Goal: Information Seeking & Learning: Learn about a topic

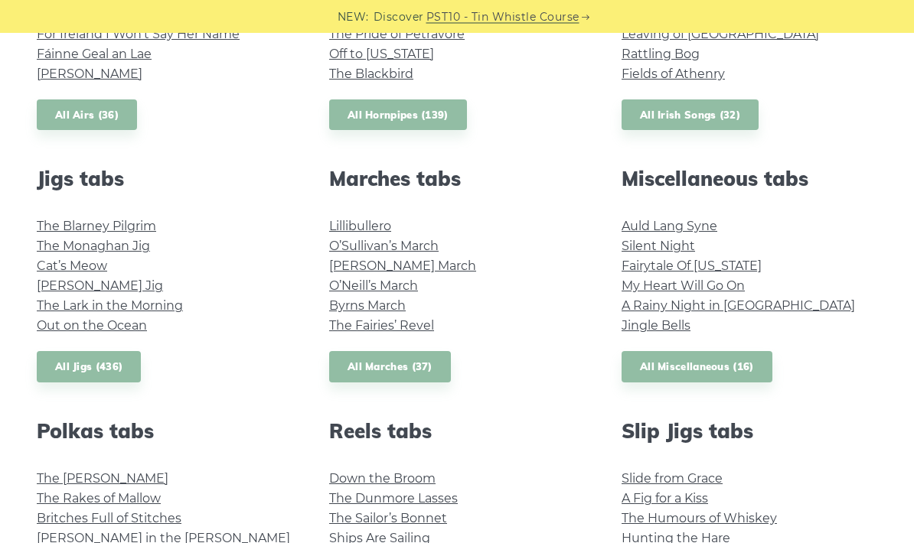
scroll to position [745, 0]
click at [83, 268] on link "Cat’s Meow" at bounding box center [72, 266] width 70 height 15
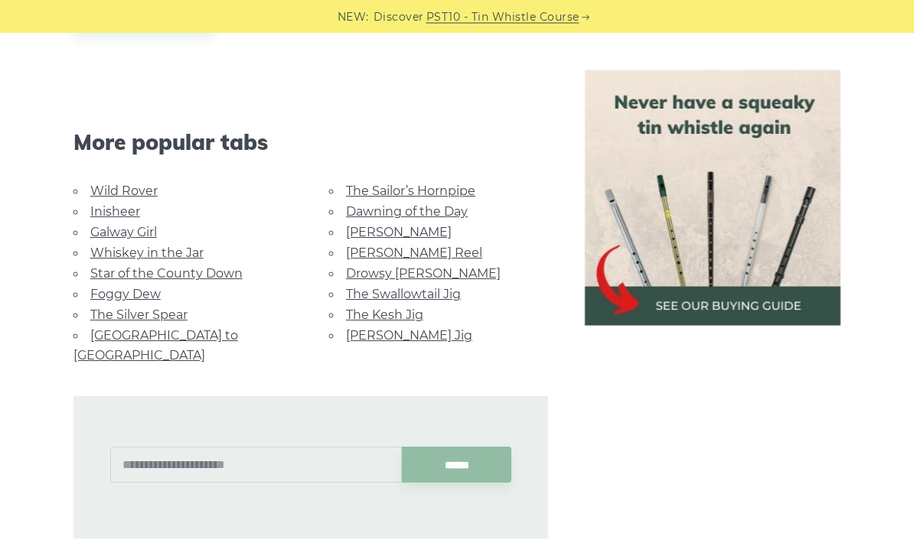
scroll to position [1139, 0]
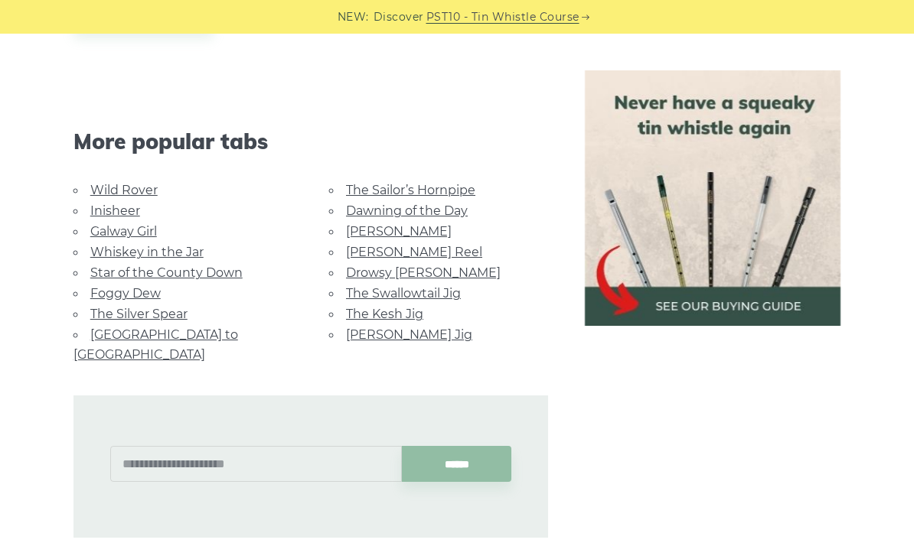
click at [145, 295] on link "Foggy Dew" at bounding box center [125, 293] width 70 height 15
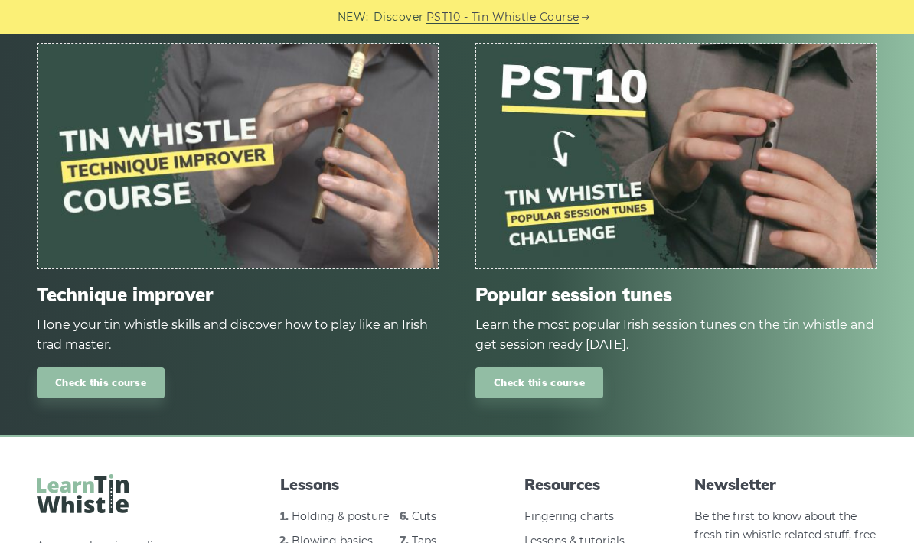
scroll to position [1535, 0]
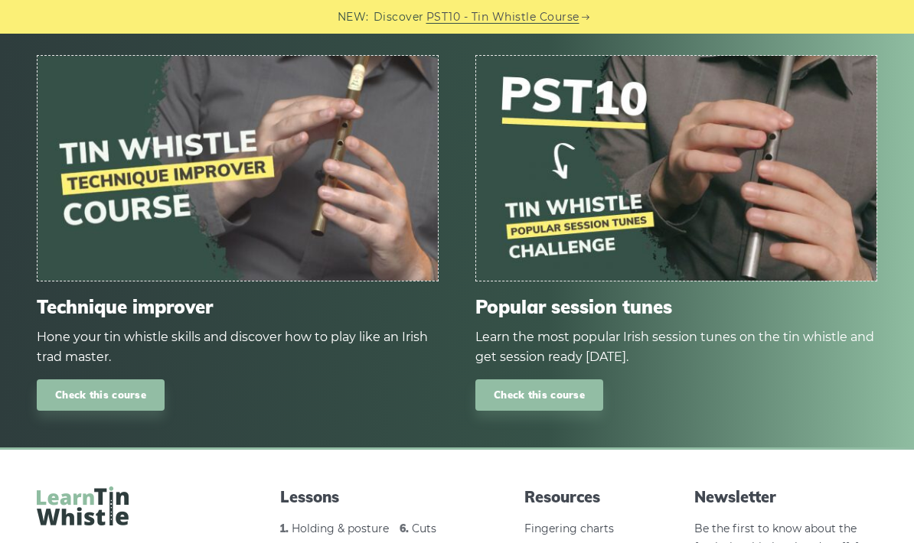
click at [319, 183] on img at bounding box center [237, 168] width 400 height 225
click at [129, 380] on link "Check this course" at bounding box center [101, 395] width 128 height 31
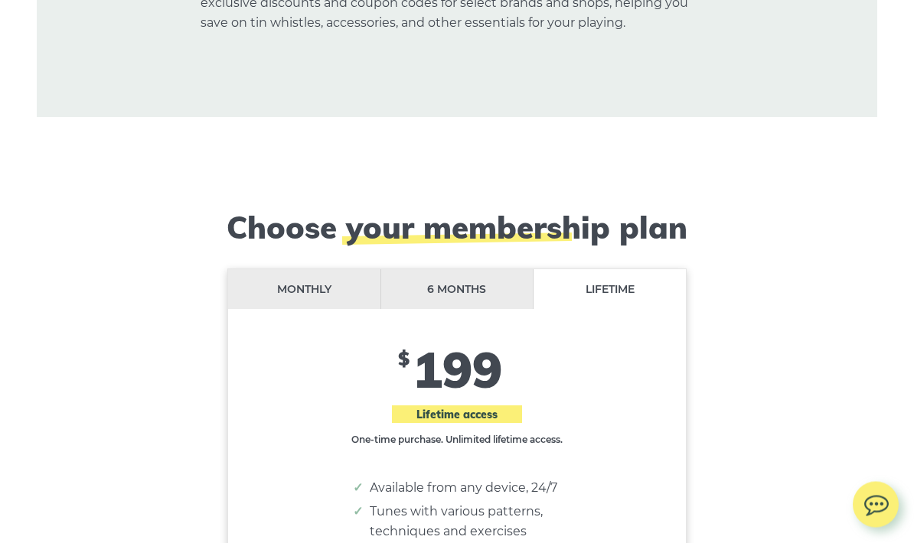
scroll to position [12339, 0]
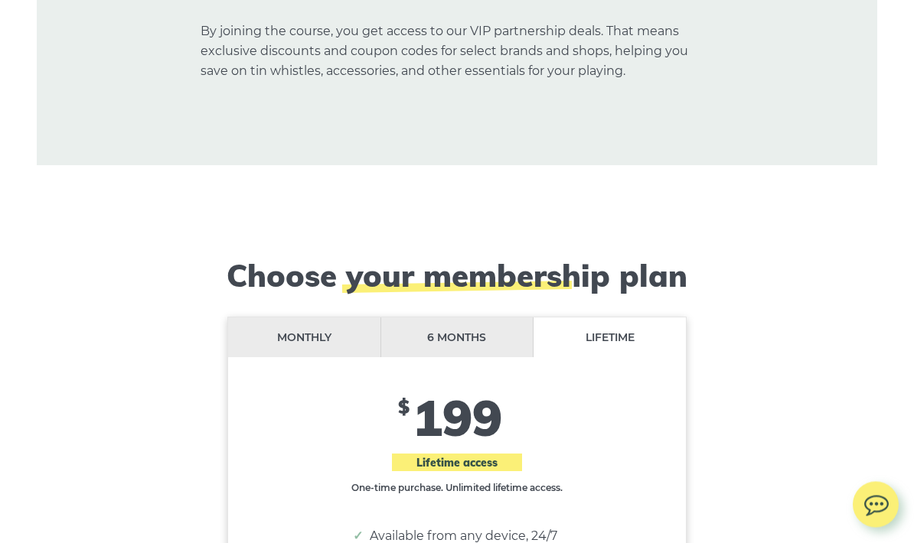
click at [328, 318] on li "Monthly" at bounding box center [304, 338] width 153 height 41
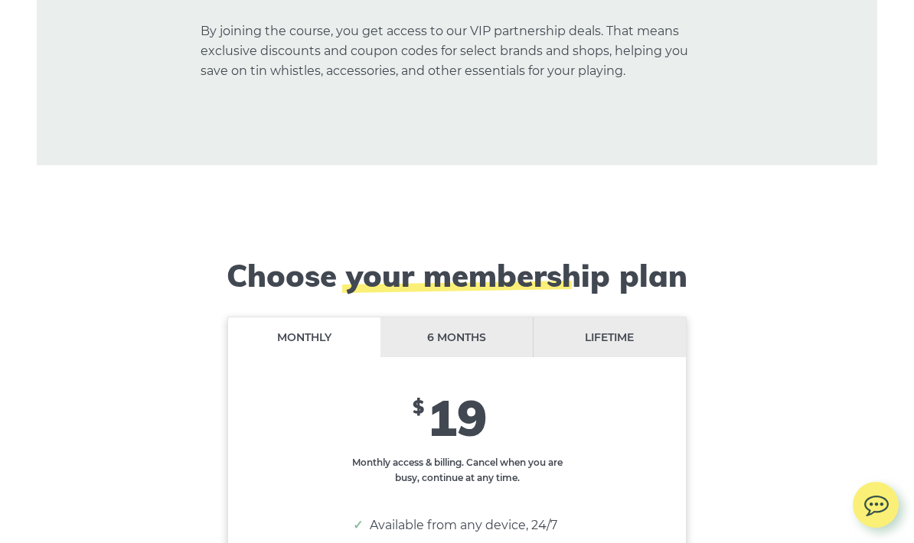
click at [488, 318] on li "6 months" at bounding box center [456, 338] width 153 height 41
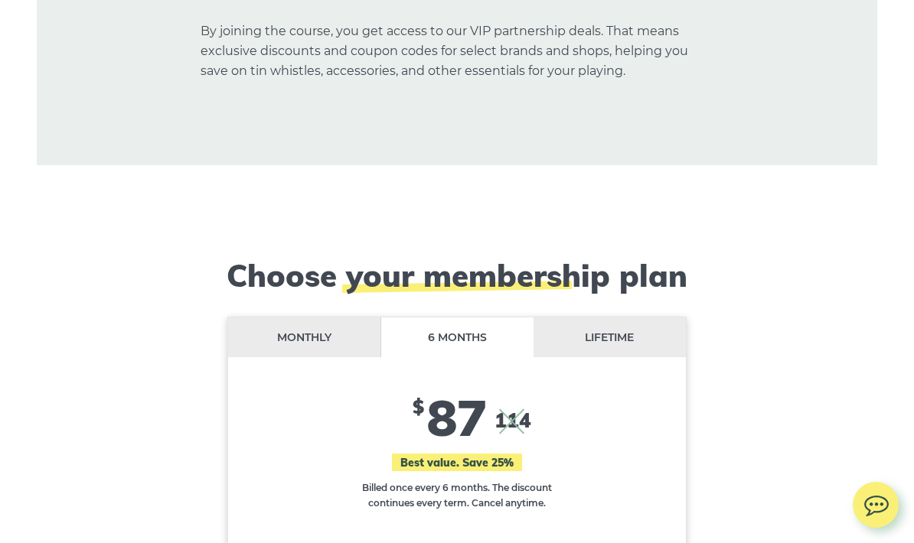
click at [343, 318] on li "Monthly" at bounding box center [304, 338] width 153 height 41
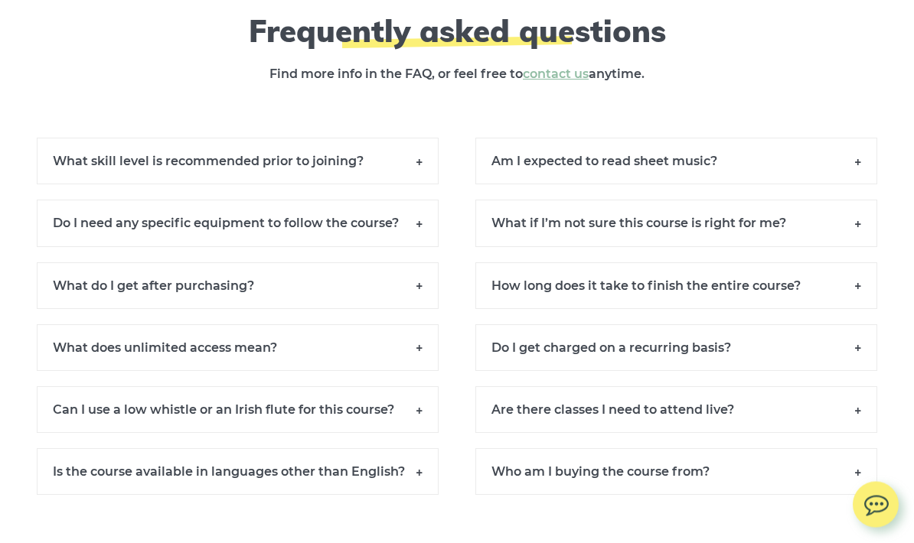
scroll to position [13952, 0]
click at [866, 448] on h6 "Who am I buying the course from?" at bounding box center [676, 471] width 402 height 47
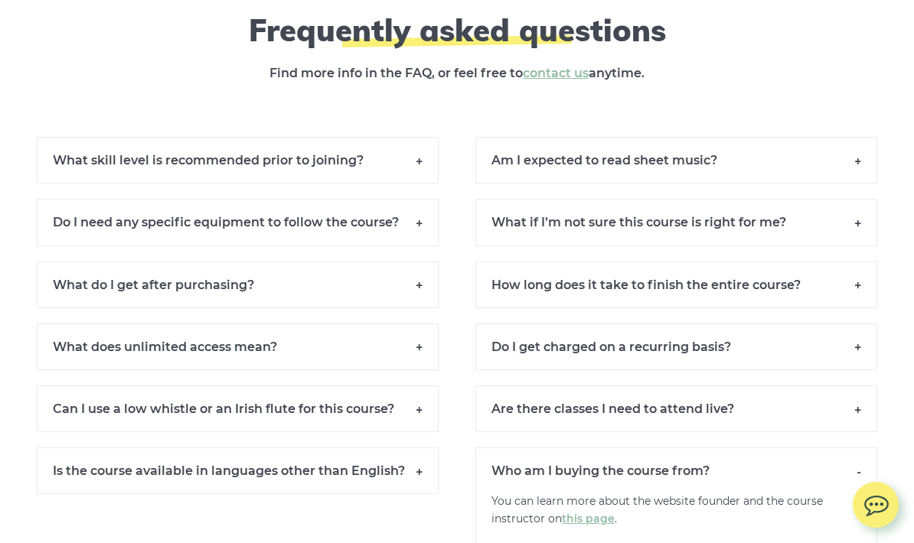
click at [426, 386] on h6 "Can I use a low whistle or an Irish flute for this course?" at bounding box center [238, 409] width 402 height 47
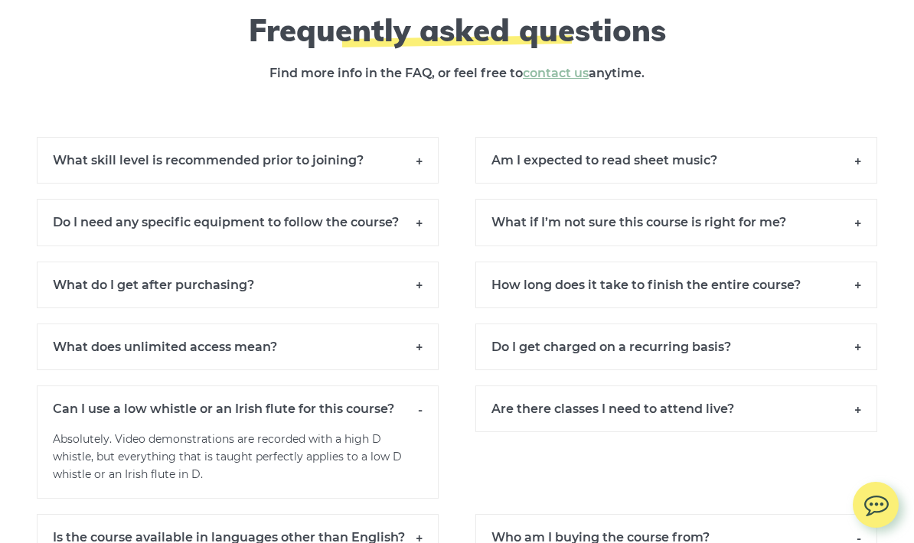
click at [419, 262] on h6 "What do I get after purchasing?" at bounding box center [238, 285] width 402 height 47
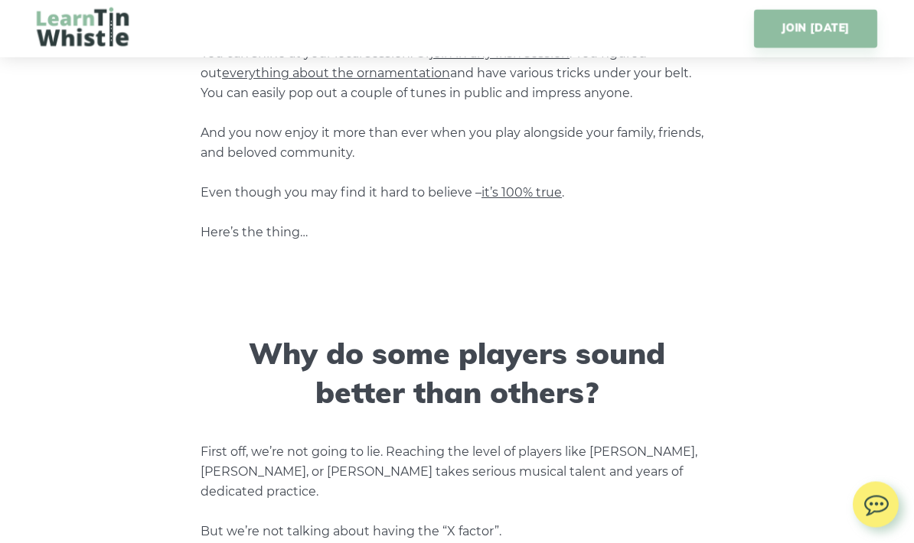
scroll to position [0, 0]
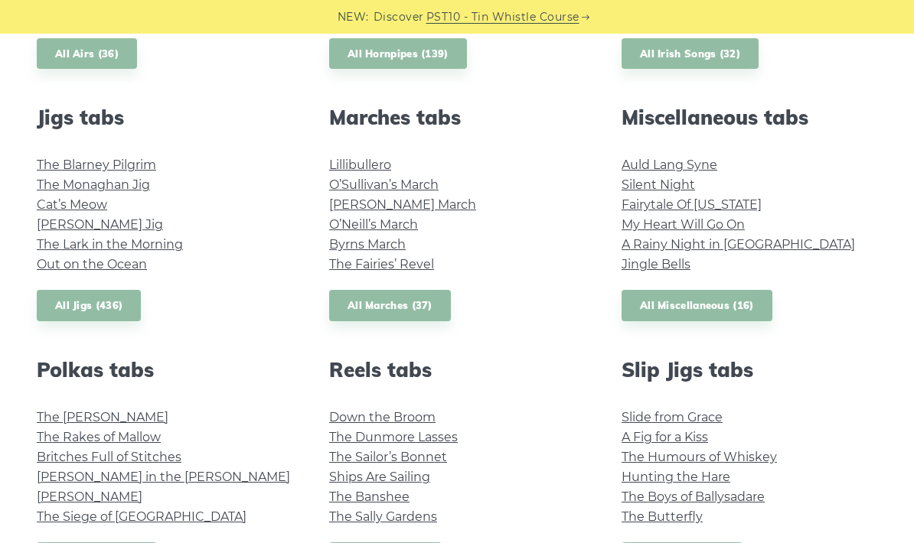
scroll to position [788, 0]
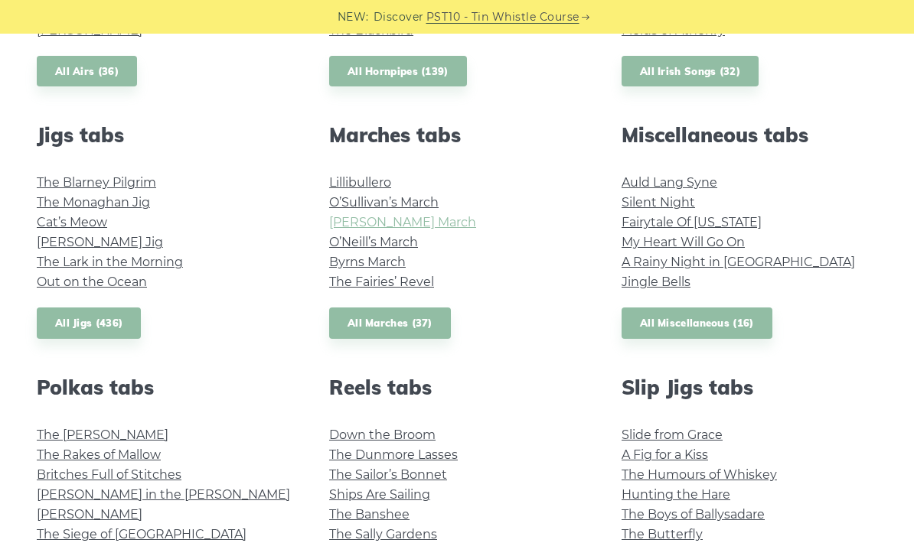
click at [429, 224] on link "[PERSON_NAME] March" at bounding box center [402, 222] width 147 height 15
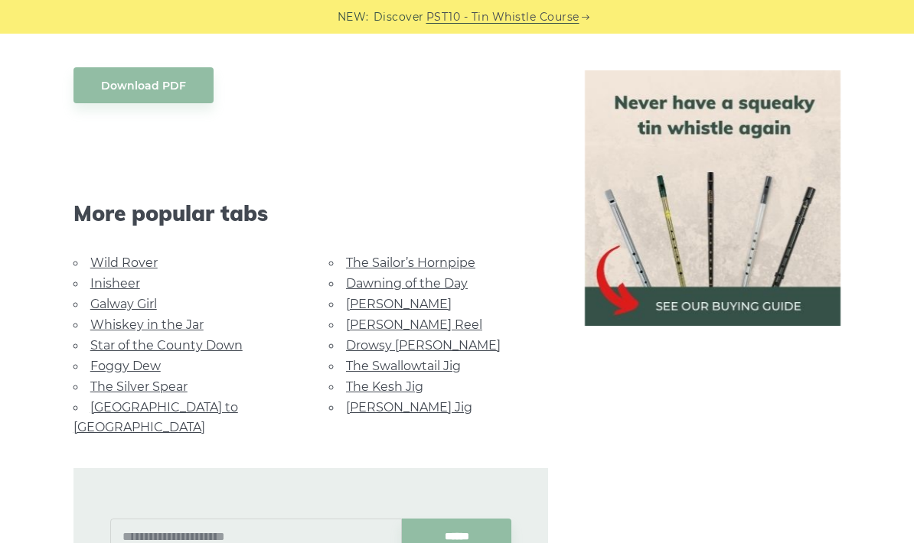
scroll to position [1023, 0]
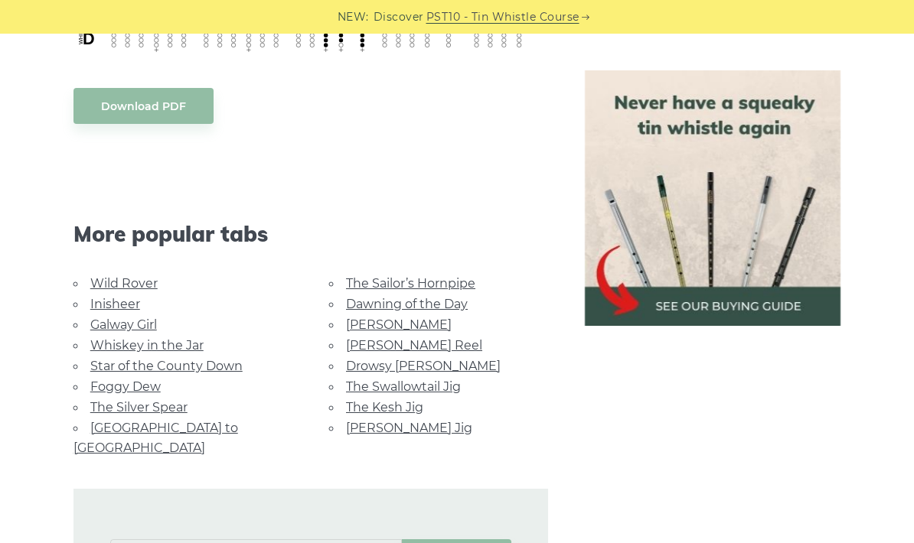
click at [204, 422] on link "[GEOGRAPHIC_DATA] to [GEOGRAPHIC_DATA]" at bounding box center [155, 438] width 165 height 34
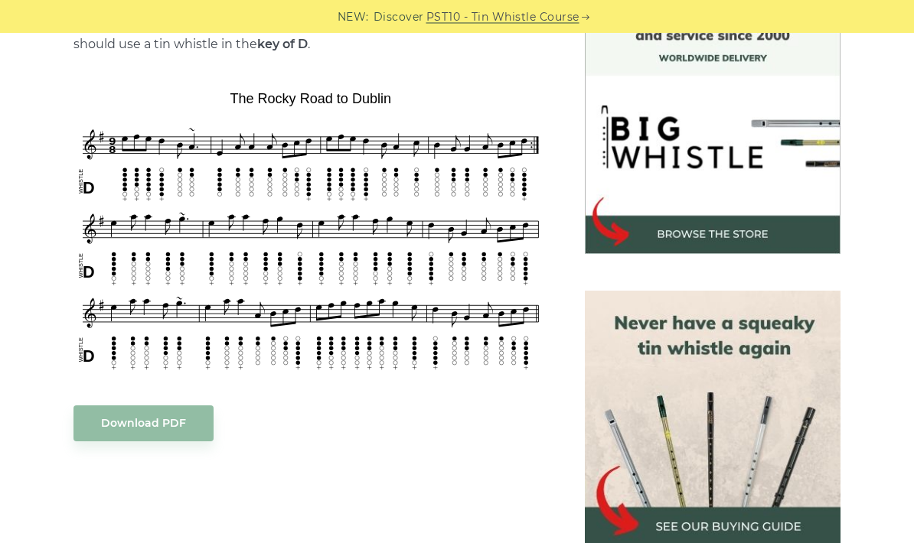
scroll to position [440, 0]
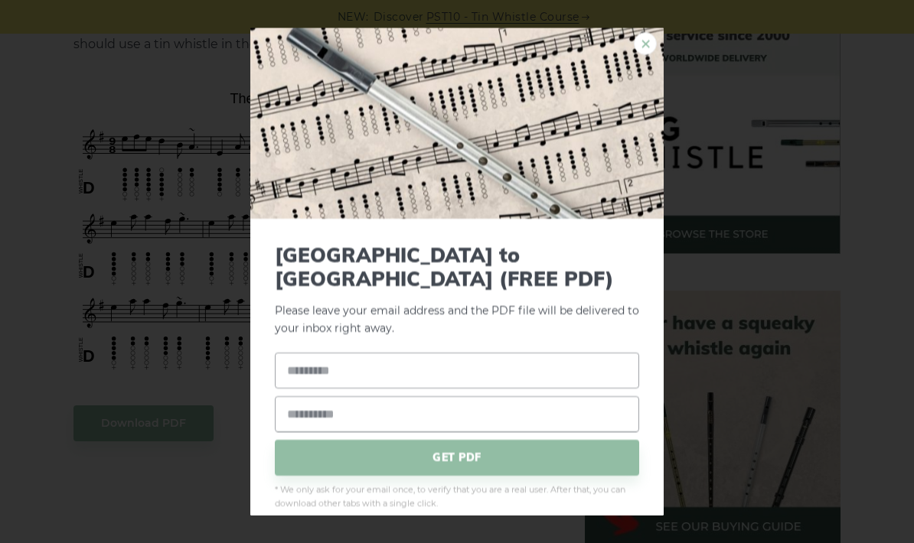
click at [655, 55] on link "×" at bounding box center [645, 43] width 23 height 23
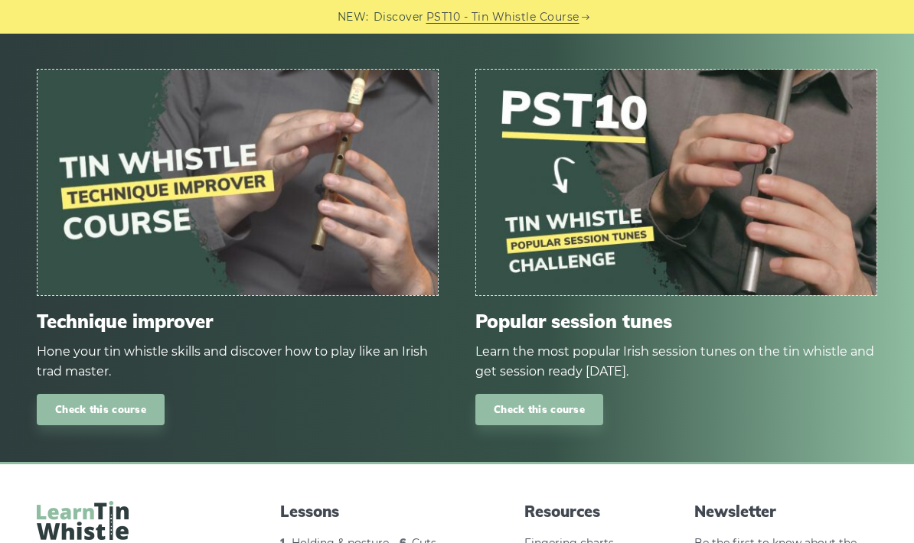
scroll to position [1433, 0]
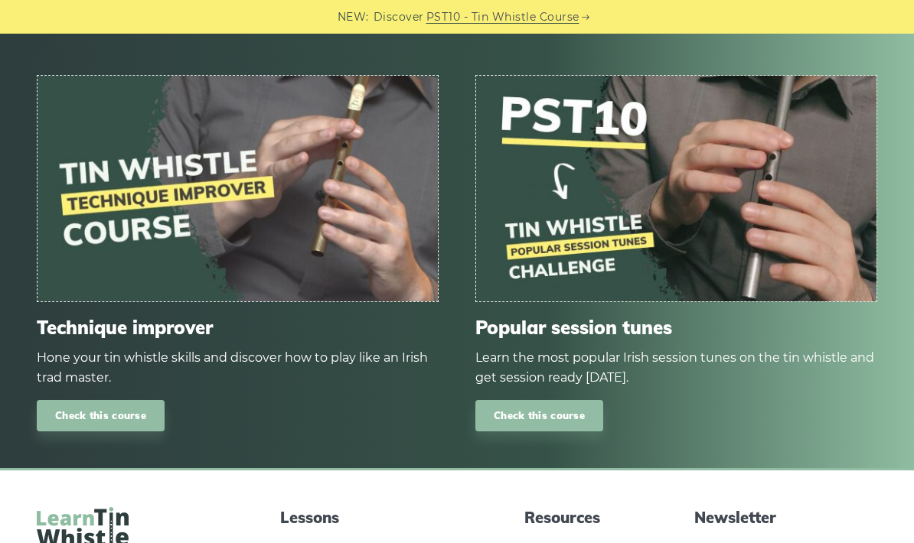
click at [738, 206] on img at bounding box center [676, 188] width 400 height 225
click at [571, 400] on link "Check this course" at bounding box center [539, 415] width 128 height 31
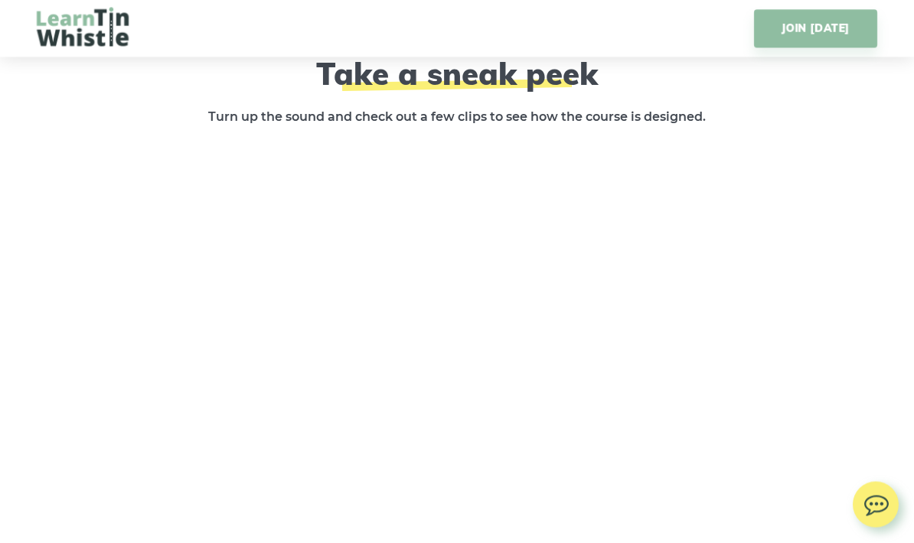
scroll to position [2247, 0]
